Goal: Navigation & Orientation: Find specific page/section

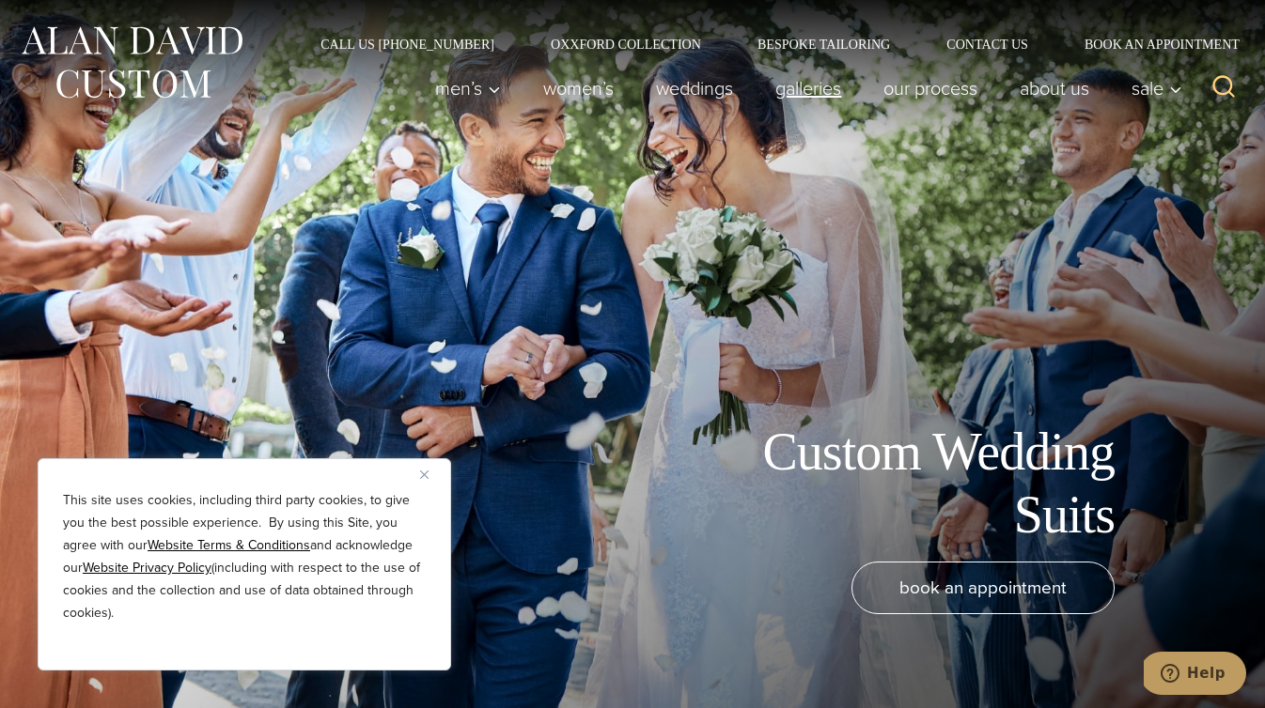
click at [788, 96] on link "Galleries" at bounding box center [808, 89] width 108 height 38
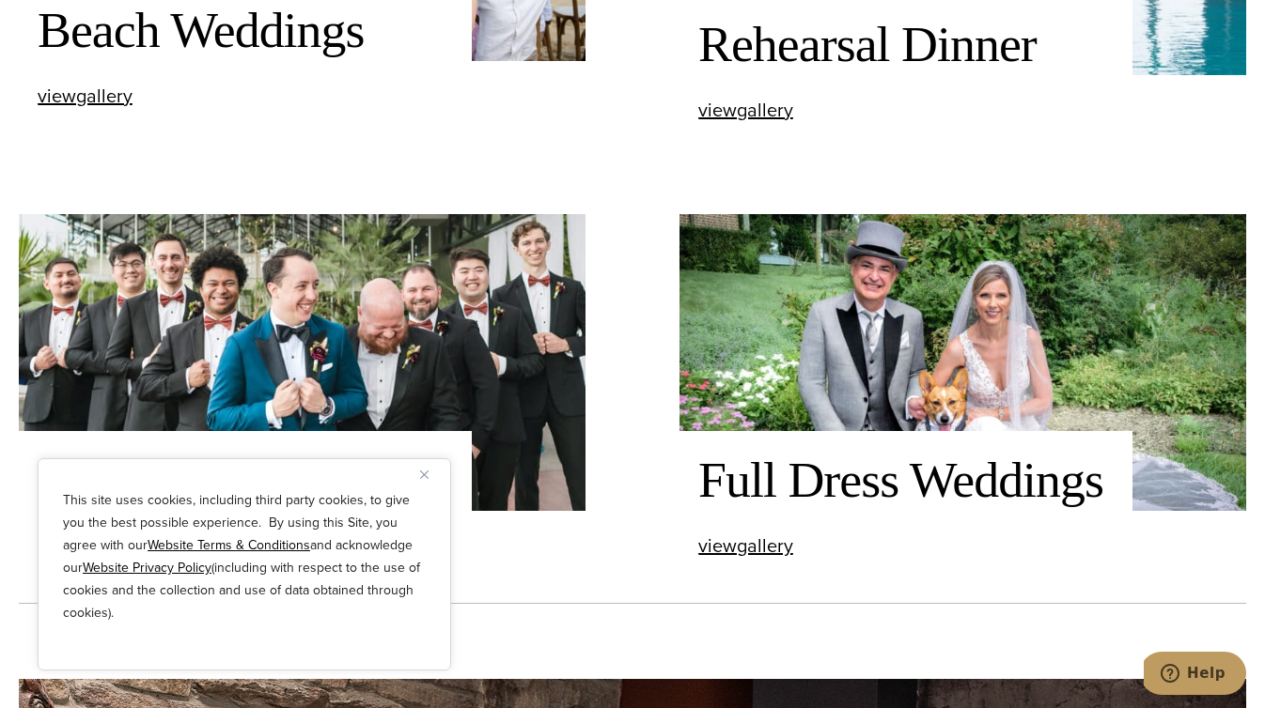
scroll to position [2492, 0]
